Goal: Information Seeking & Learning: Learn about a topic

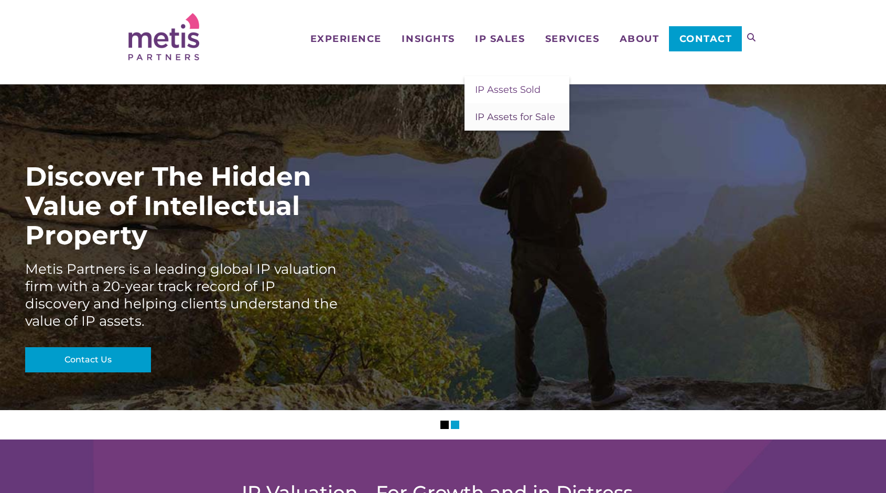
click at [512, 113] on span "IP Assets for Sale" at bounding box center [515, 117] width 80 height 12
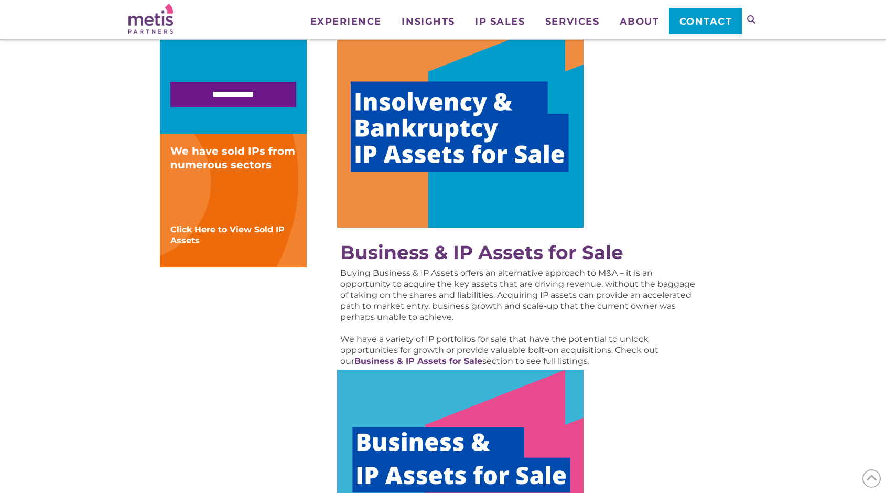
scroll to position [290, 0]
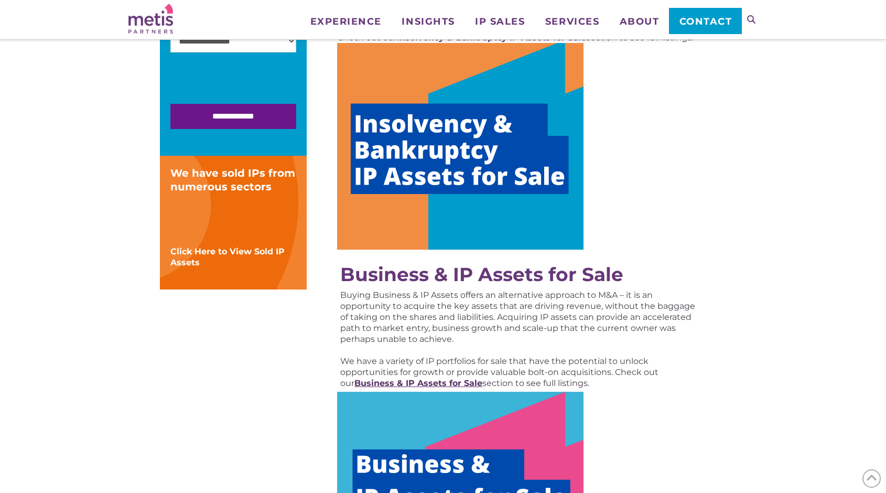
click at [448, 383] on strong "Business & IP Assets for Sale" at bounding box center [418, 383] width 128 height 10
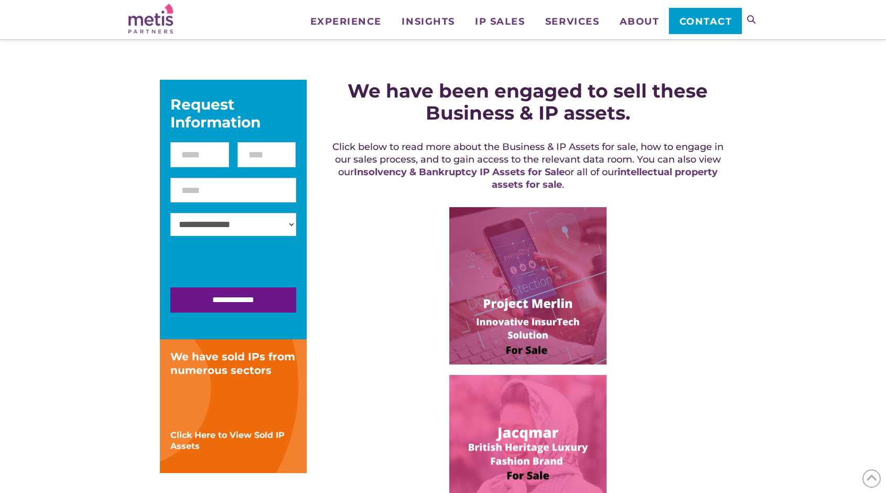
scroll to position [142, 0]
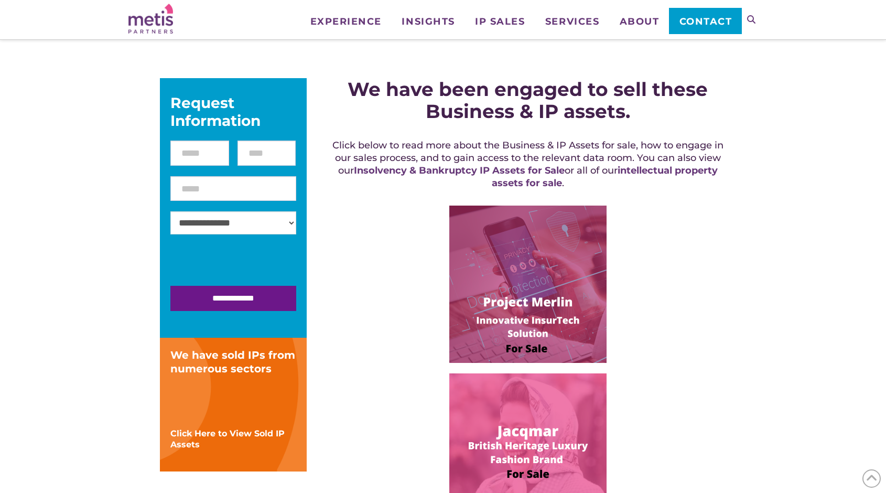
click at [676, 338] on div at bounding box center [528, 283] width 396 height 157
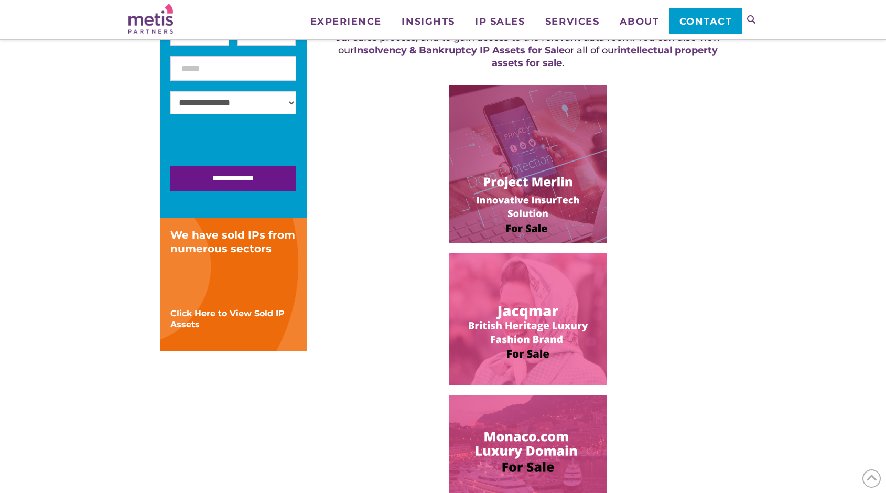
scroll to position [264, 0]
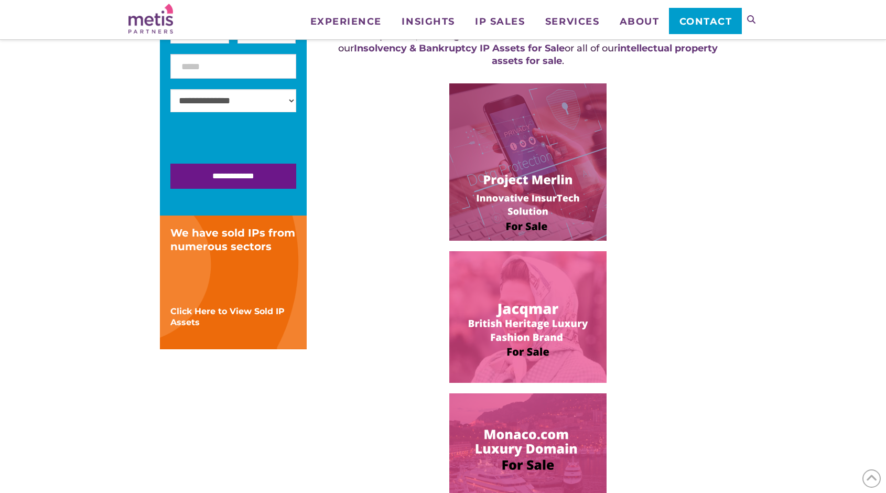
click at [655, 357] on div at bounding box center [528, 317] width 396 height 132
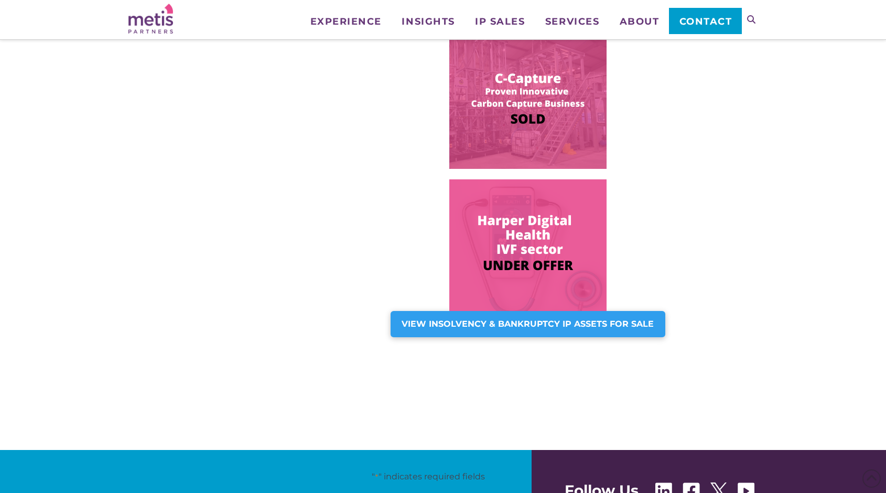
scroll to position [770, 0]
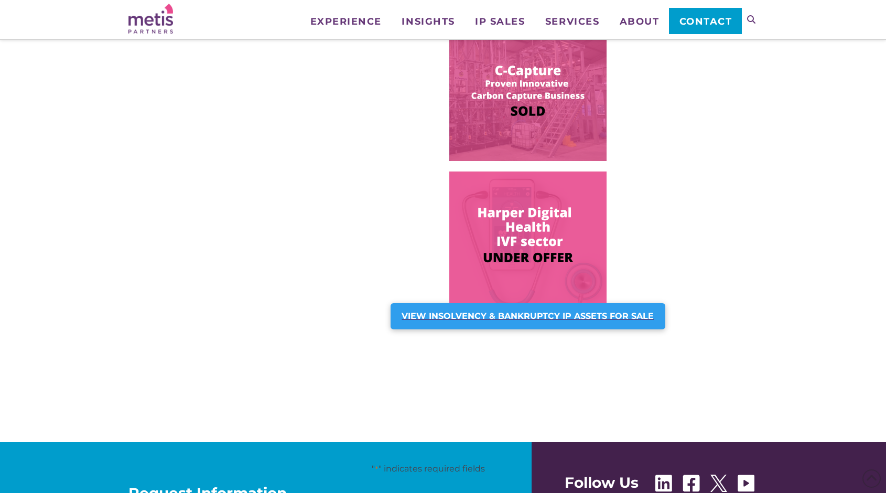
click at [628, 321] on strong "VIEW INSOLVENCY & BANKRUPTCY IP ASSETS FOR SALE" at bounding box center [528, 316] width 252 height 10
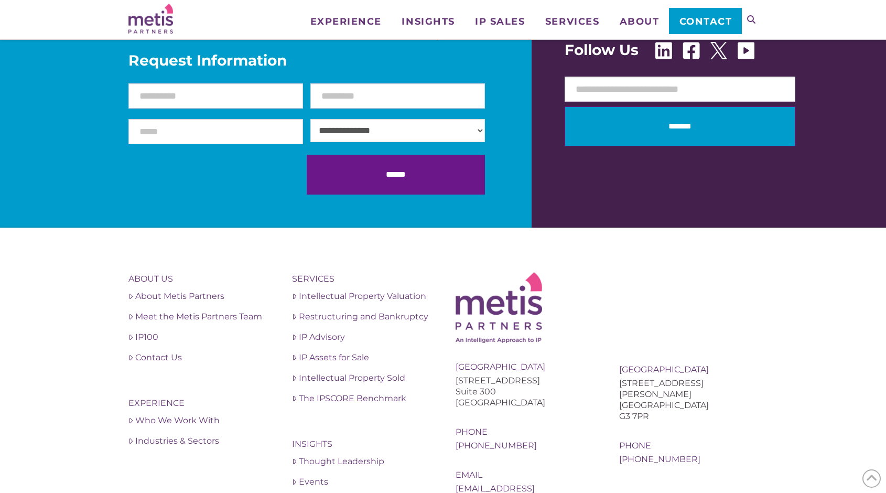
scroll to position [1046, 0]
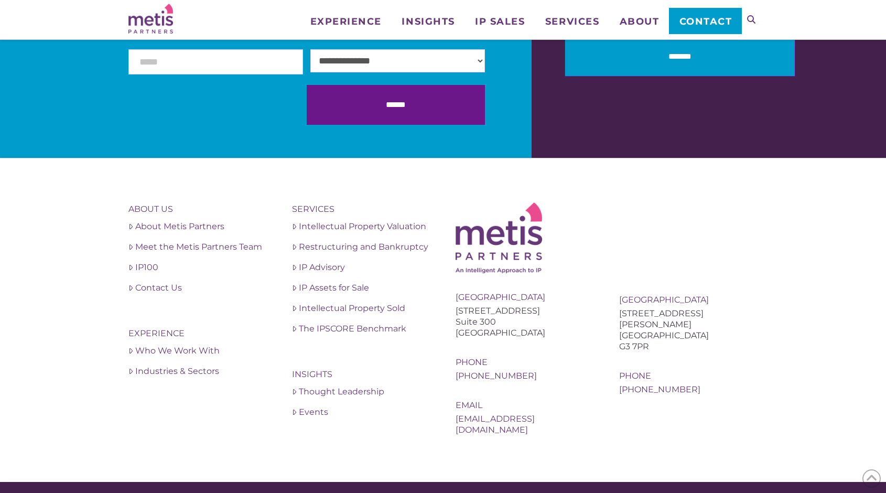
click at [819, 322] on footer "About Us About Metis Partners Meet the Metis Partners Team IP100 Contact Us Exp…" at bounding box center [443, 320] width 886 height 324
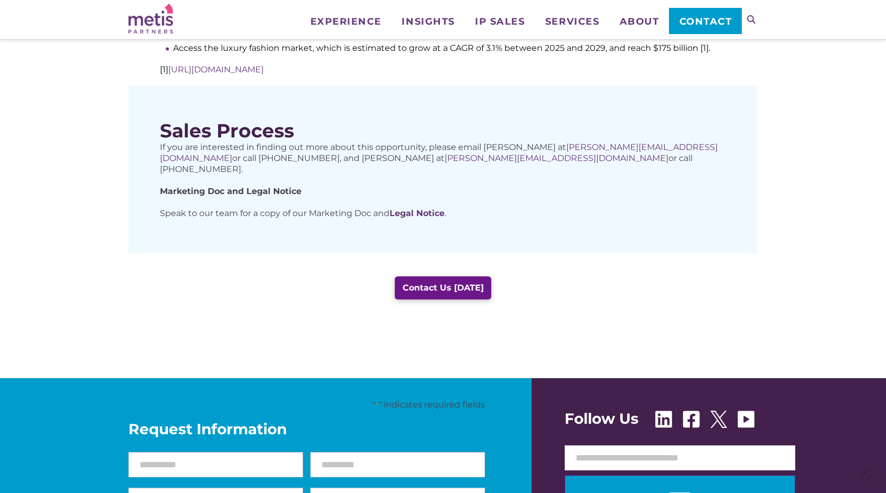
scroll to position [656, 0]
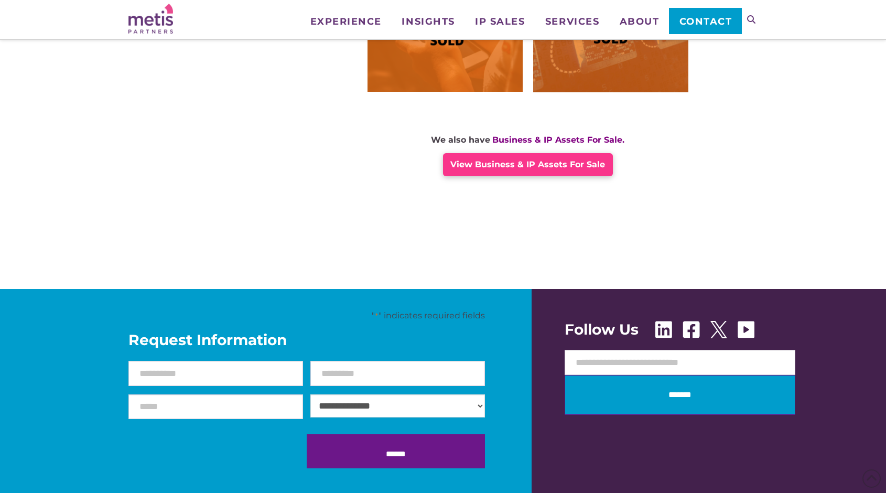
scroll to position [898, 0]
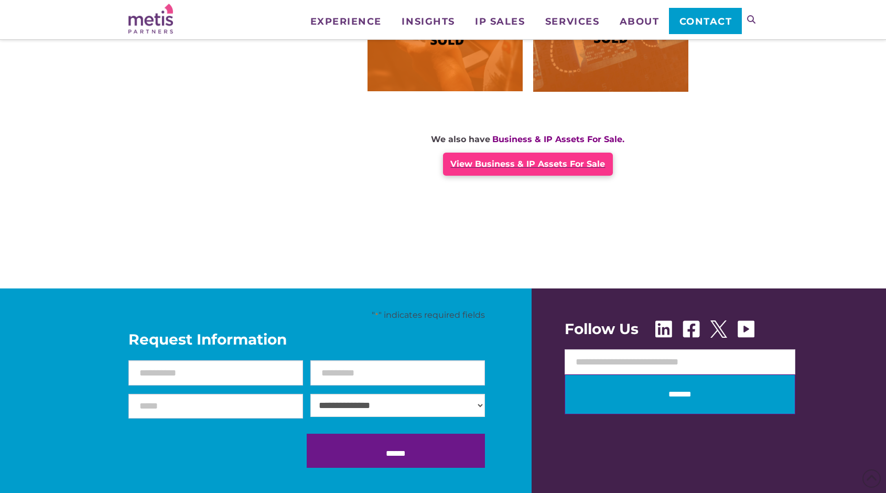
click at [572, 171] on div "View Business & IP Assets For Sale" at bounding box center [527, 164] width 169 height 23
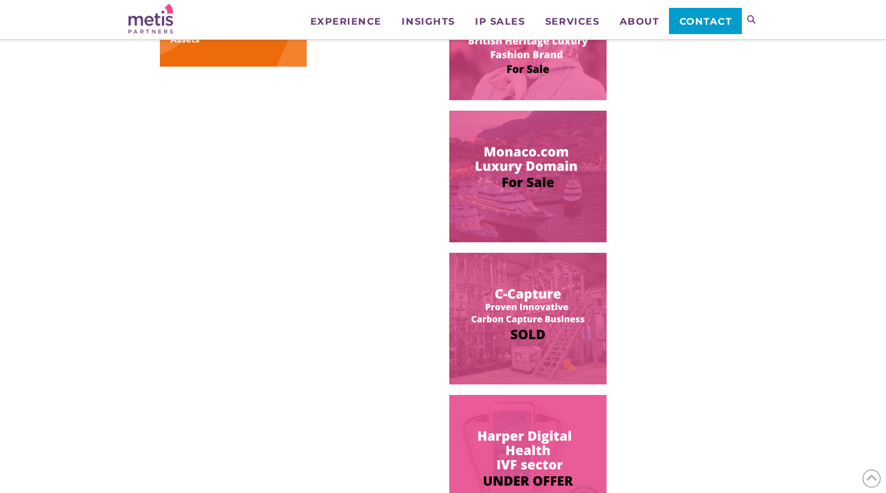
scroll to position [547, 0]
click at [533, 216] on img at bounding box center [527, 176] width 157 height 132
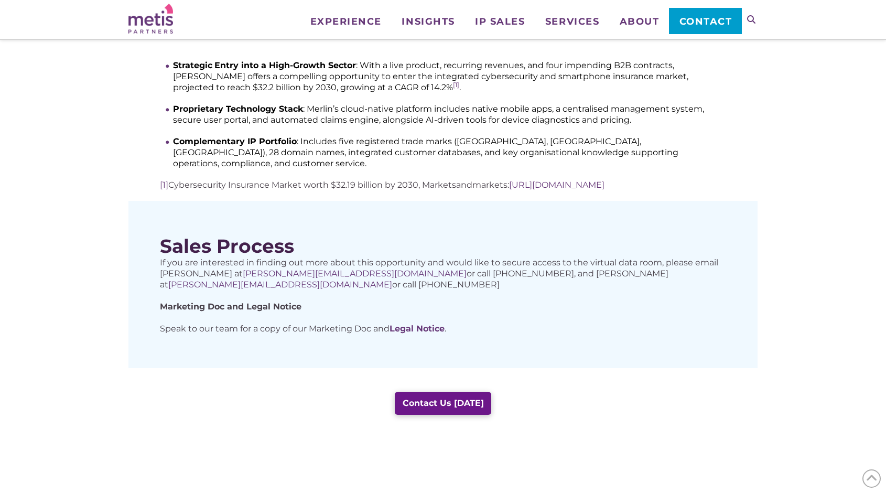
scroll to position [499, 0]
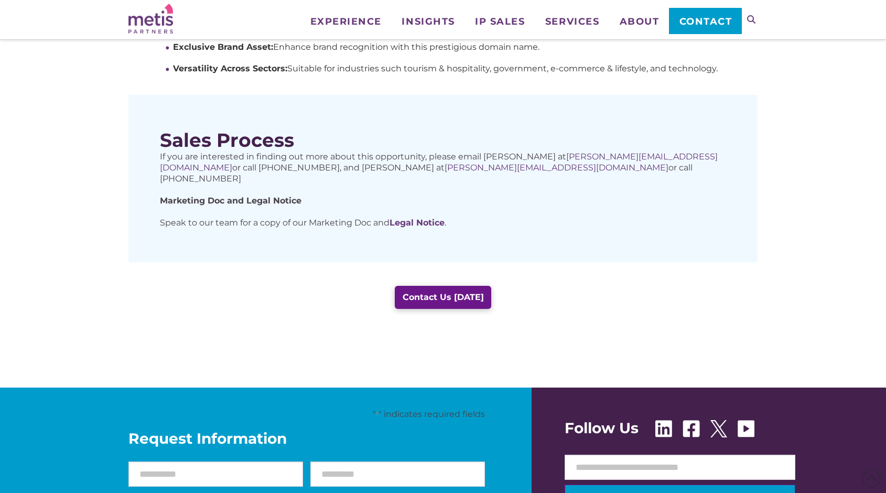
scroll to position [500, 0]
